Goal: Book appointment/travel/reservation

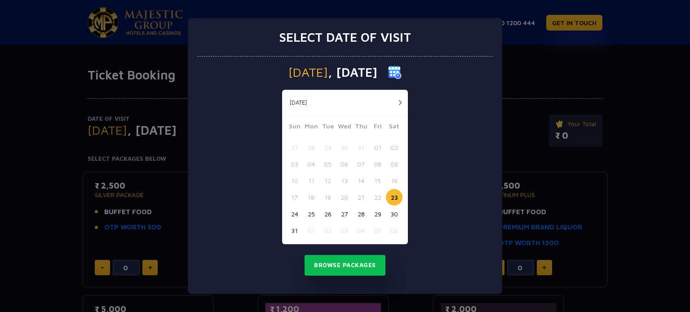
click at [448, 233] on div "[DATE] [DATE] [DATE] Sun Mon Tue Wed Thu Fri Sat 27 28 29 30 31 01 02 03 04 05 …" at bounding box center [344, 175] width 295 height 237
click at [453, 126] on div "[DATE] [DATE] [DATE] Sun Mon Tue Wed Thu Fri Sat 27 28 29 30 31 01 02 03 04 05 …" at bounding box center [344, 175] width 295 height 237
click at [397, 102] on button "button" at bounding box center [399, 102] width 11 height 11
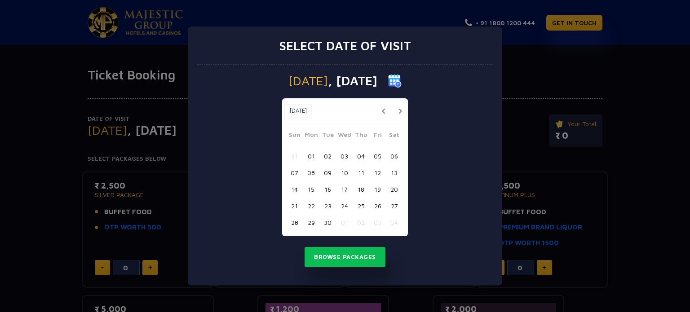
click at [399, 104] on div "[DATE] [DATE]" at bounding box center [345, 111] width 126 height 26
click at [400, 108] on button "button" at bounding box center [399, 110] width 11 height 11
click at [365, 206] on button "23" at bounding box center [360, 206] width 17 height 17
click at [356, 254] on button "Browse Packages" at bounding box center [344, 257] width 81 height 21
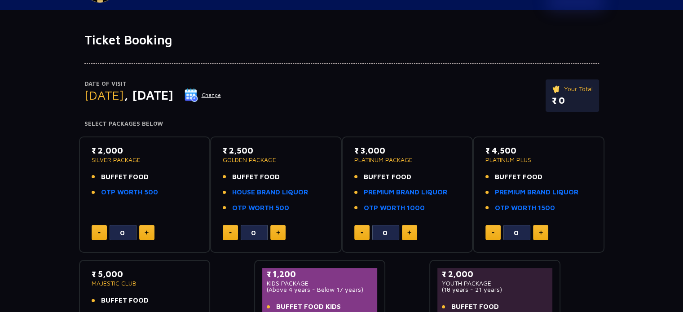
scroll to position [45, 0]
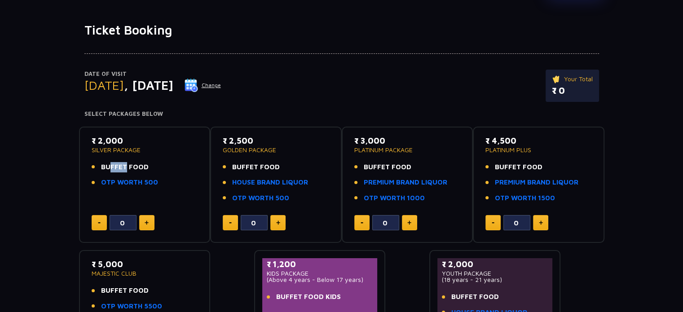
drag, startPoint x: 106, startPoint y: 168, endPoint x: 121, endPoint y: 168, distance: 14.8
click at [121, 168] on span "BUFFET FOOD" at bounding box center [125, 167] width 48 height 10
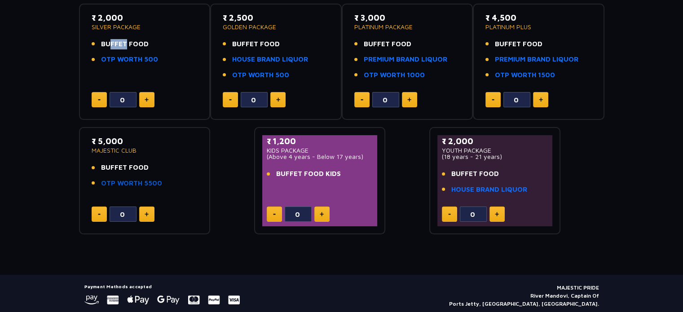
scroll to position [153, 0]
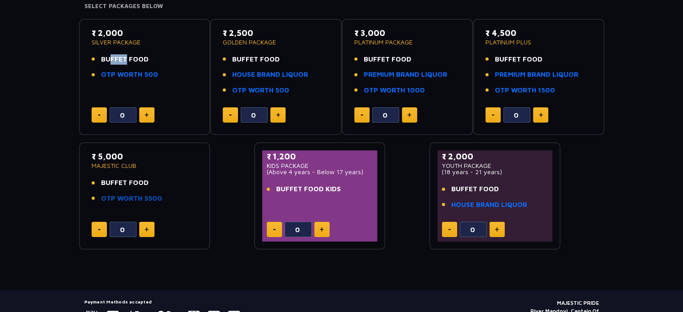
click at [132, 200] on link "OTP WORTH 5500" at bounding box center [131, 198] width 61 height 10
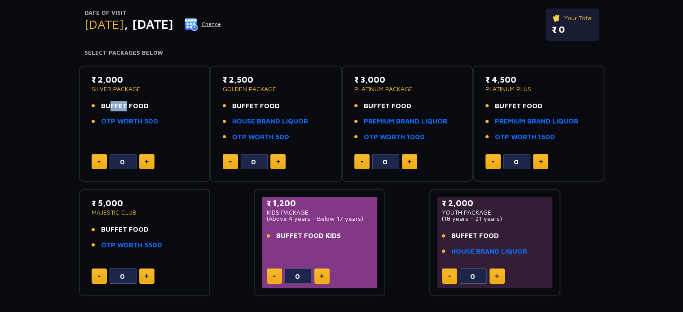
scroll to position [135, 0]
